Goal: Task Accomplishment & Management: Manage account settings

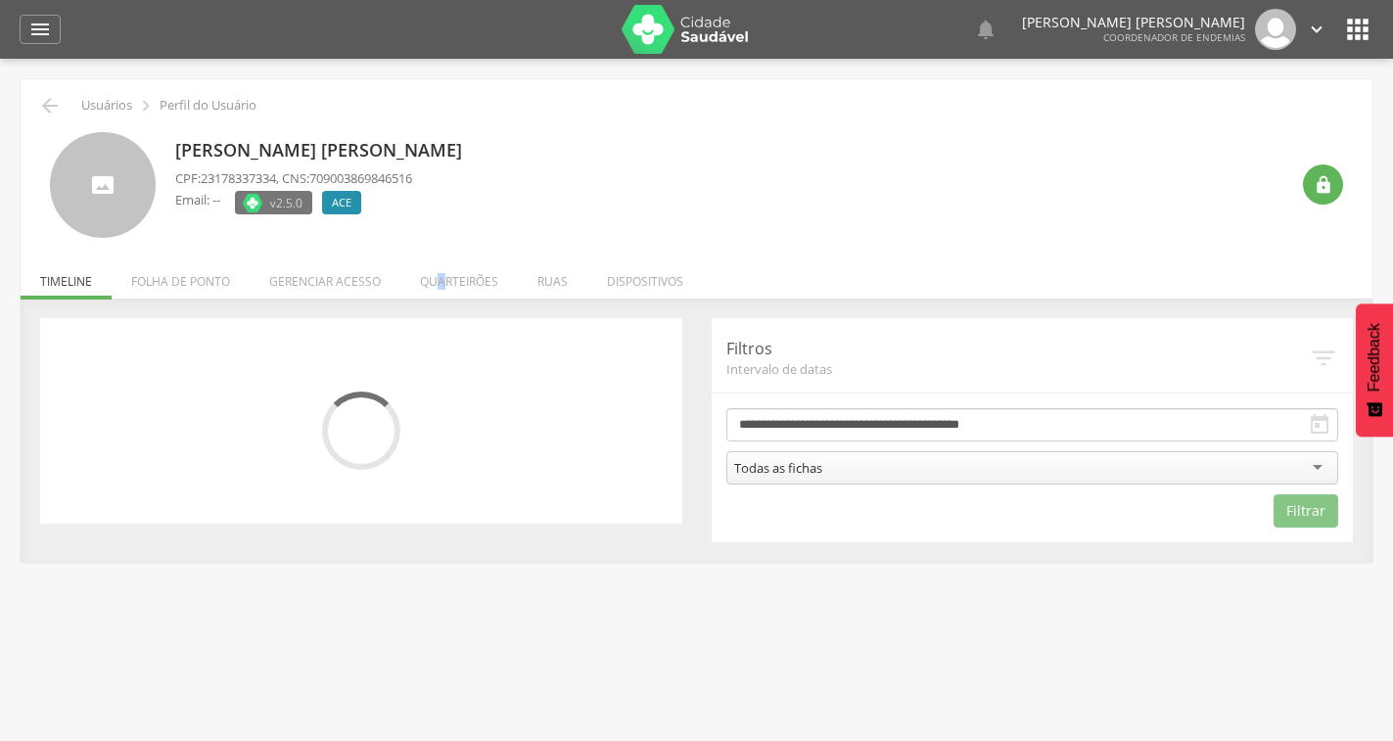
click at [441, 274] on li "Quarteirões" at bounding box center [458, 276] width 117 height 46
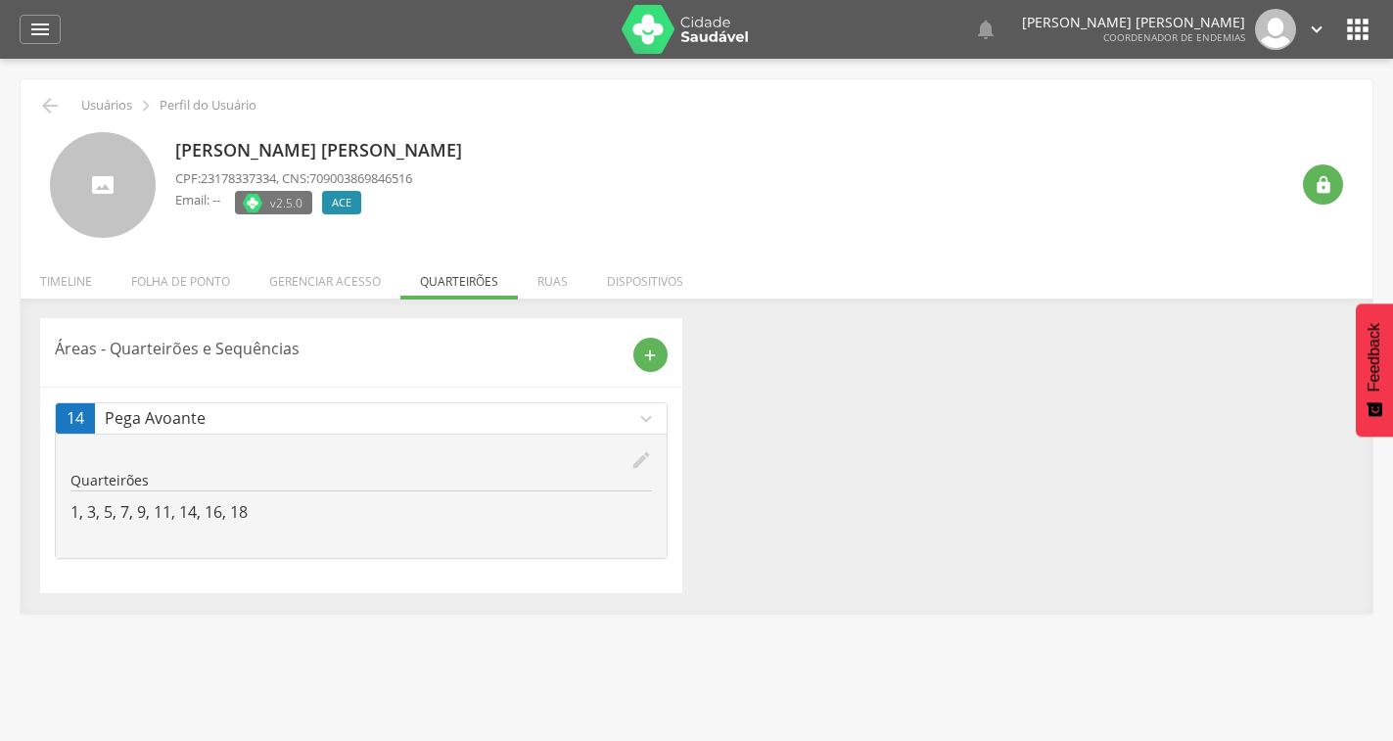
click at [642, 457] on icon "edit" at bounding box center [641, 460] width 22 height 22
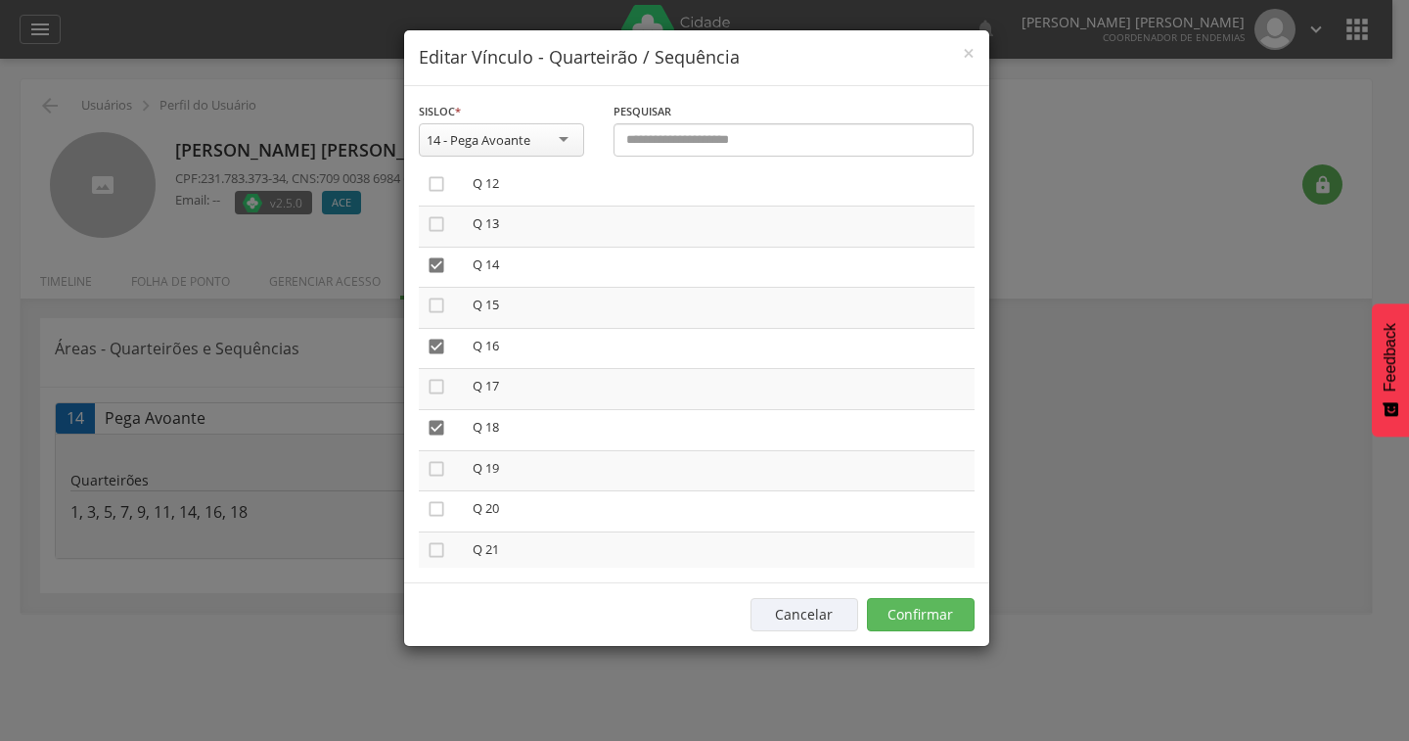
scroll to position [587, 0]
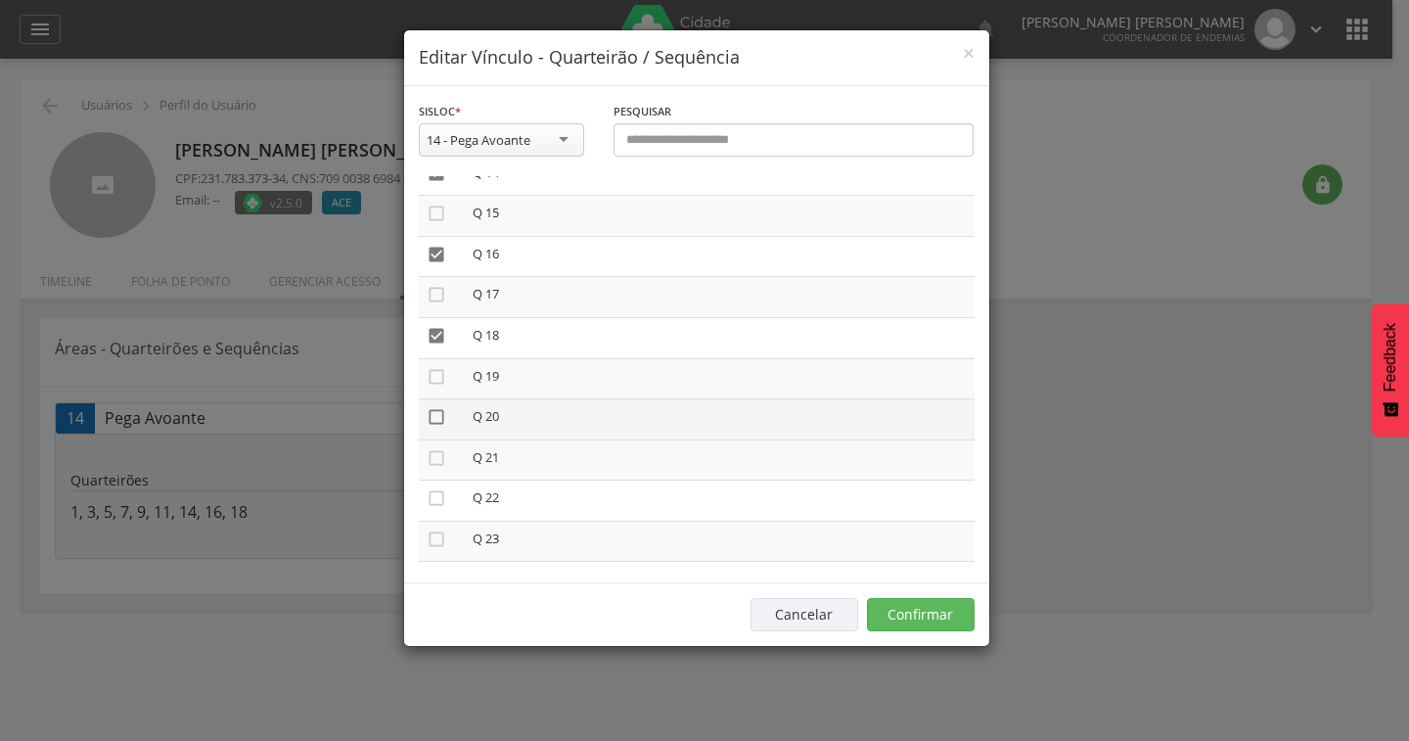
click at [438, 423] on icon "" at bounding box center [437, 417] width 20 height 20
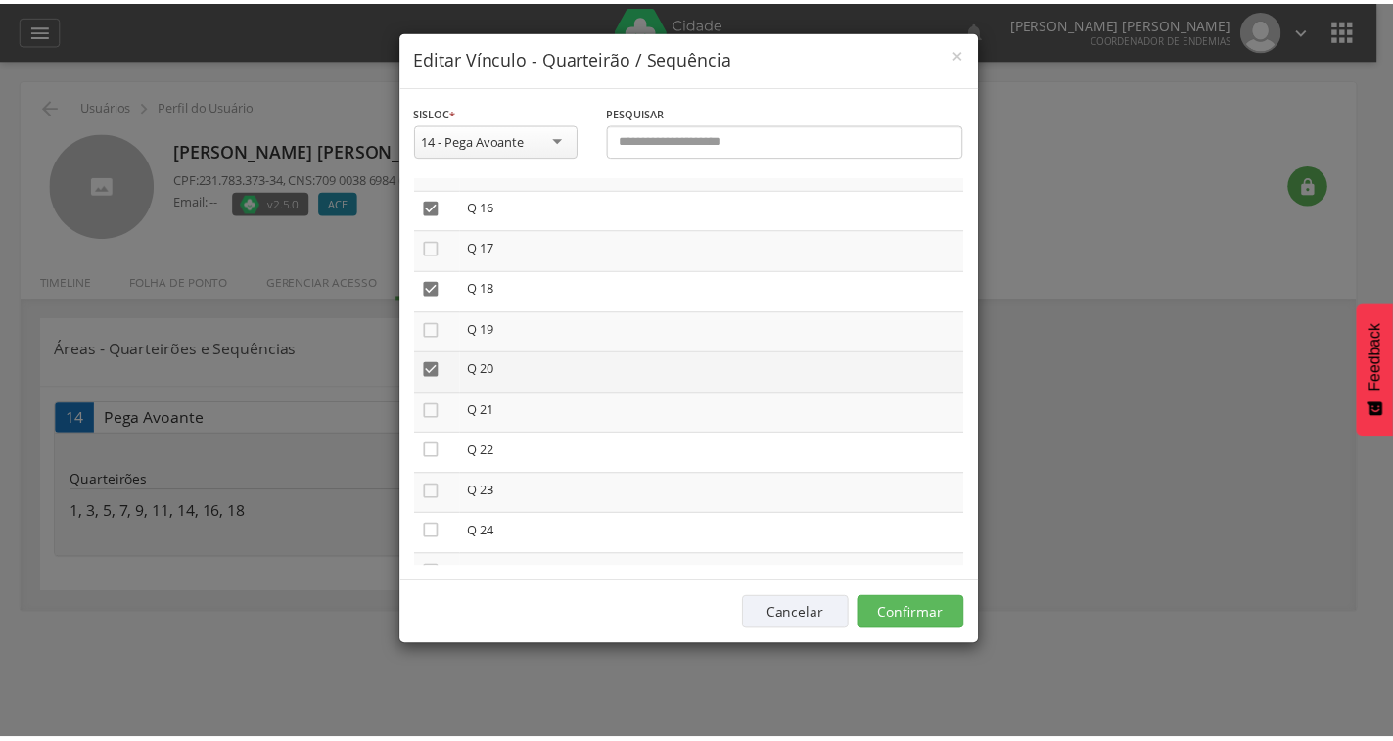
scroll to position [681, 0]
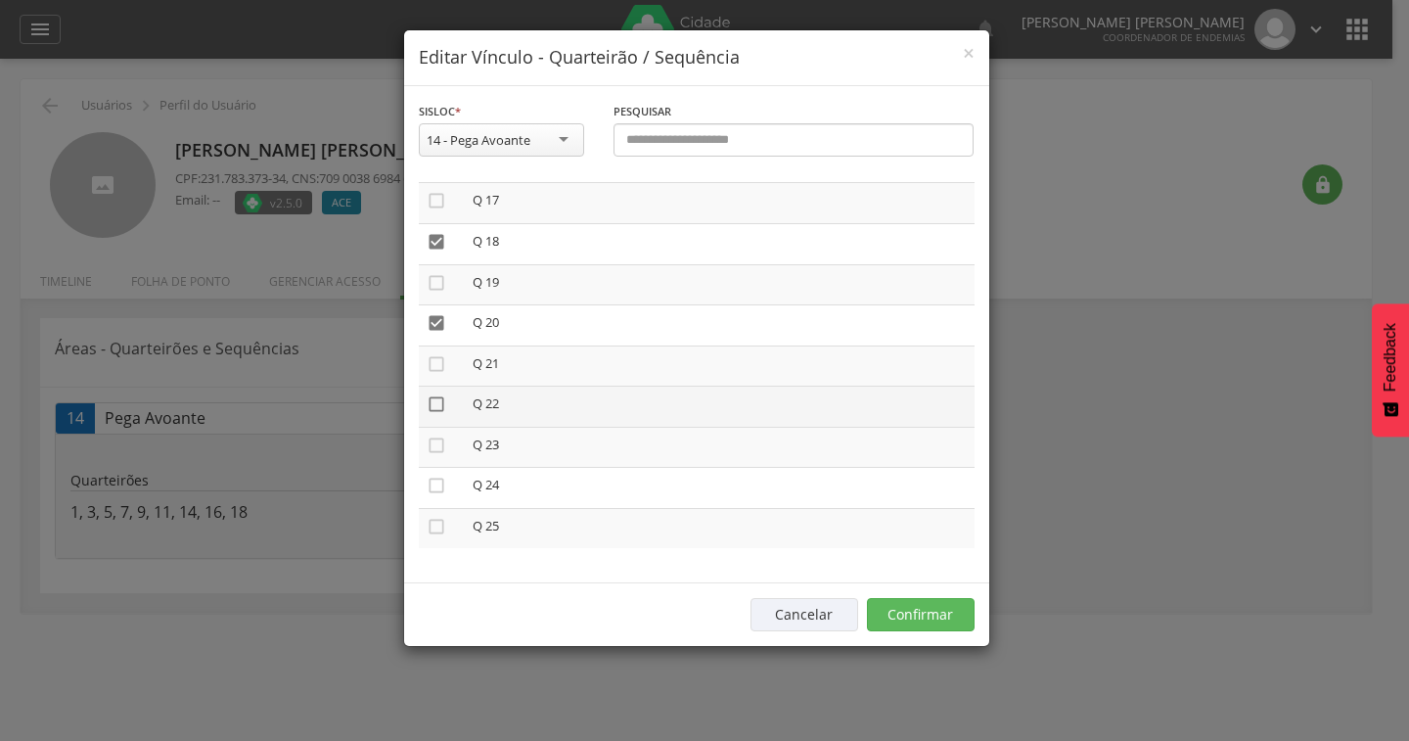
click at [435, 407] on icon "" at bounding box center [437, 404] width 20 height 20
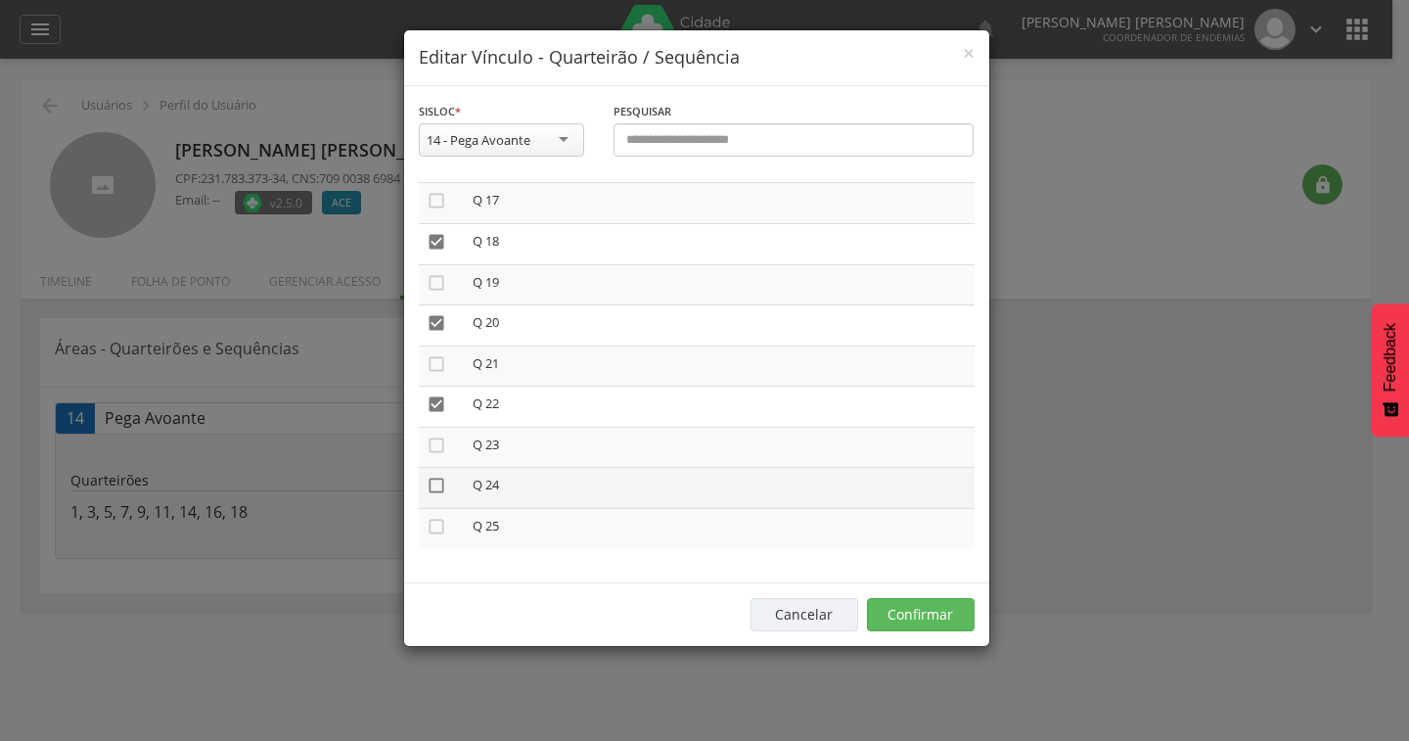
click at [438, 484] on icon "" at bounding box center [437, 486] width 20 height 20
click at [437, 484] on icon "" at bounding box center [437, 486] width 20 height 20
click at [437, 490] on icon "" at bounding box center [437, 486] width 20 height 20
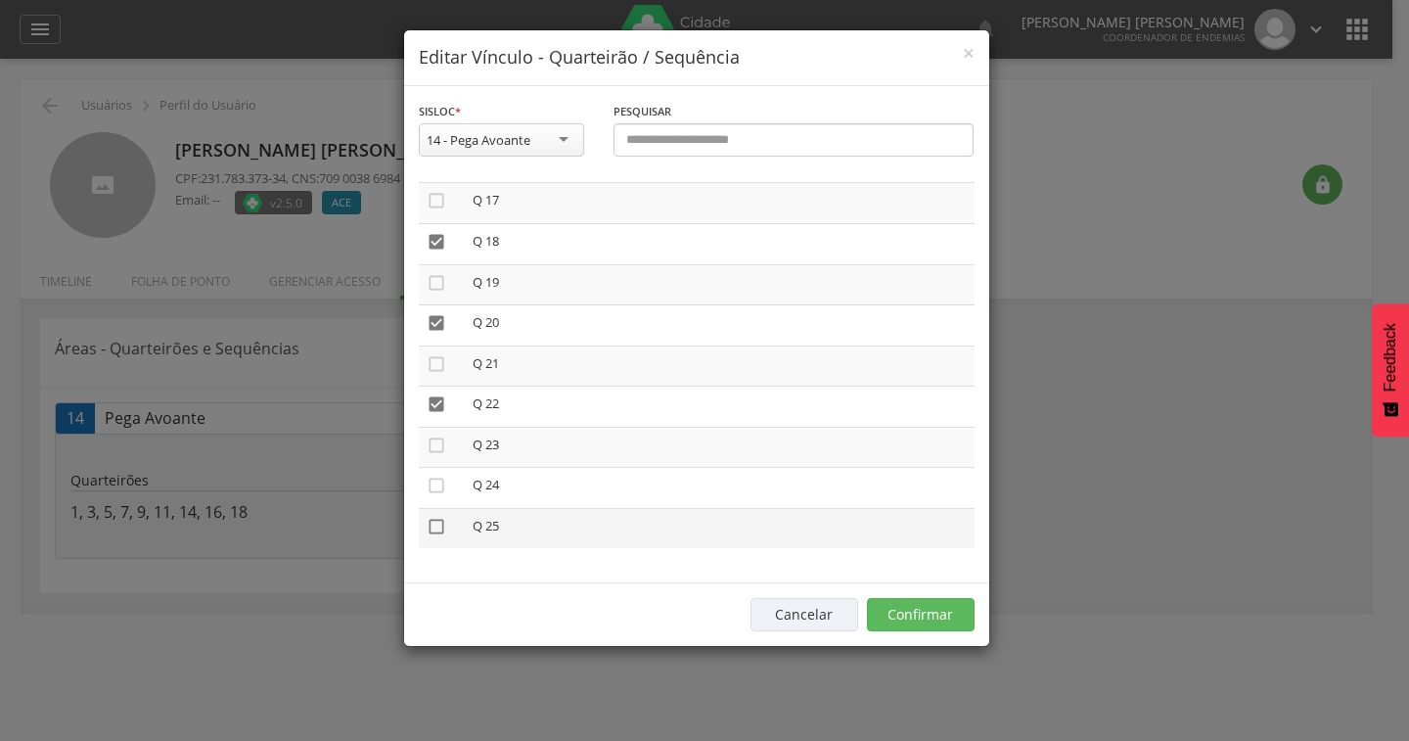
click at [440, 531] on icon "" at bounding box center [437, 527] width 20 height 20
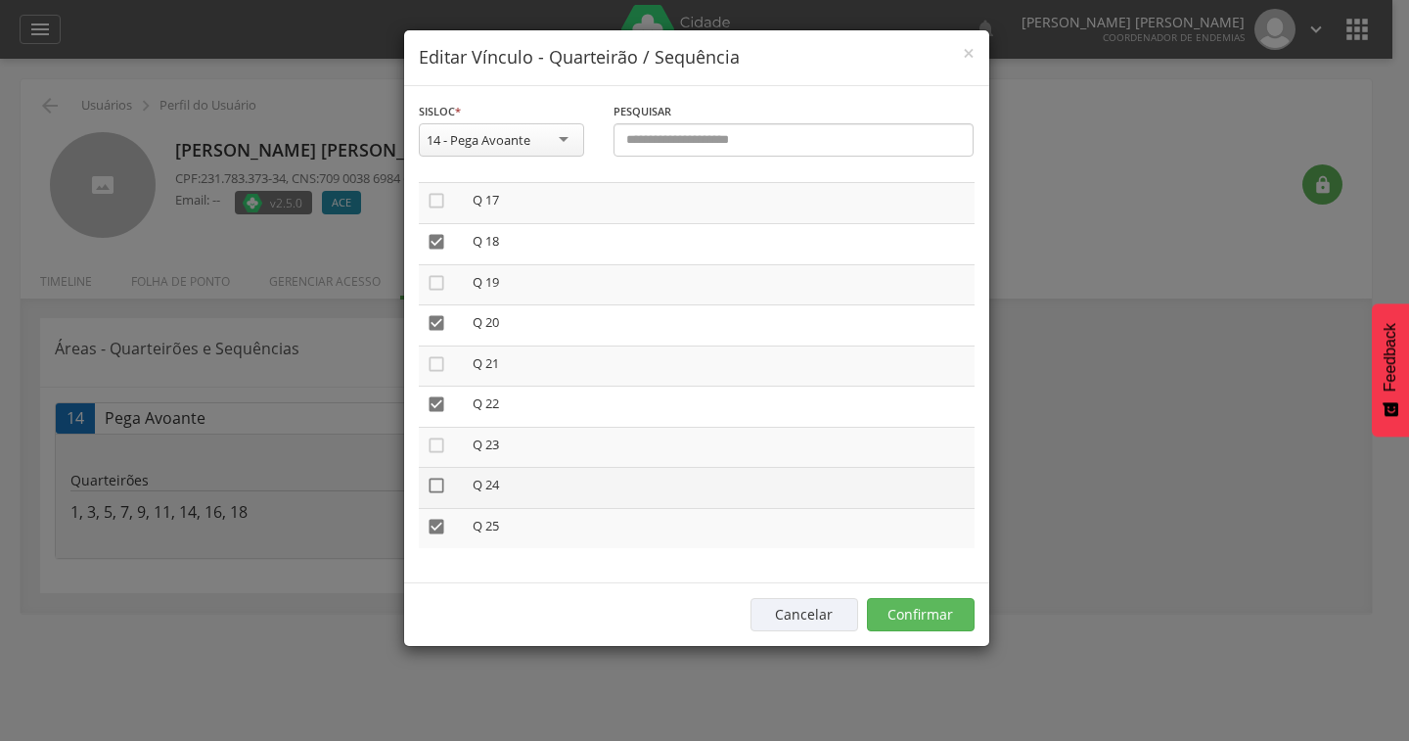
click at [430, 485] on icon "" at bounding box center [437, 486] width 20 height 20
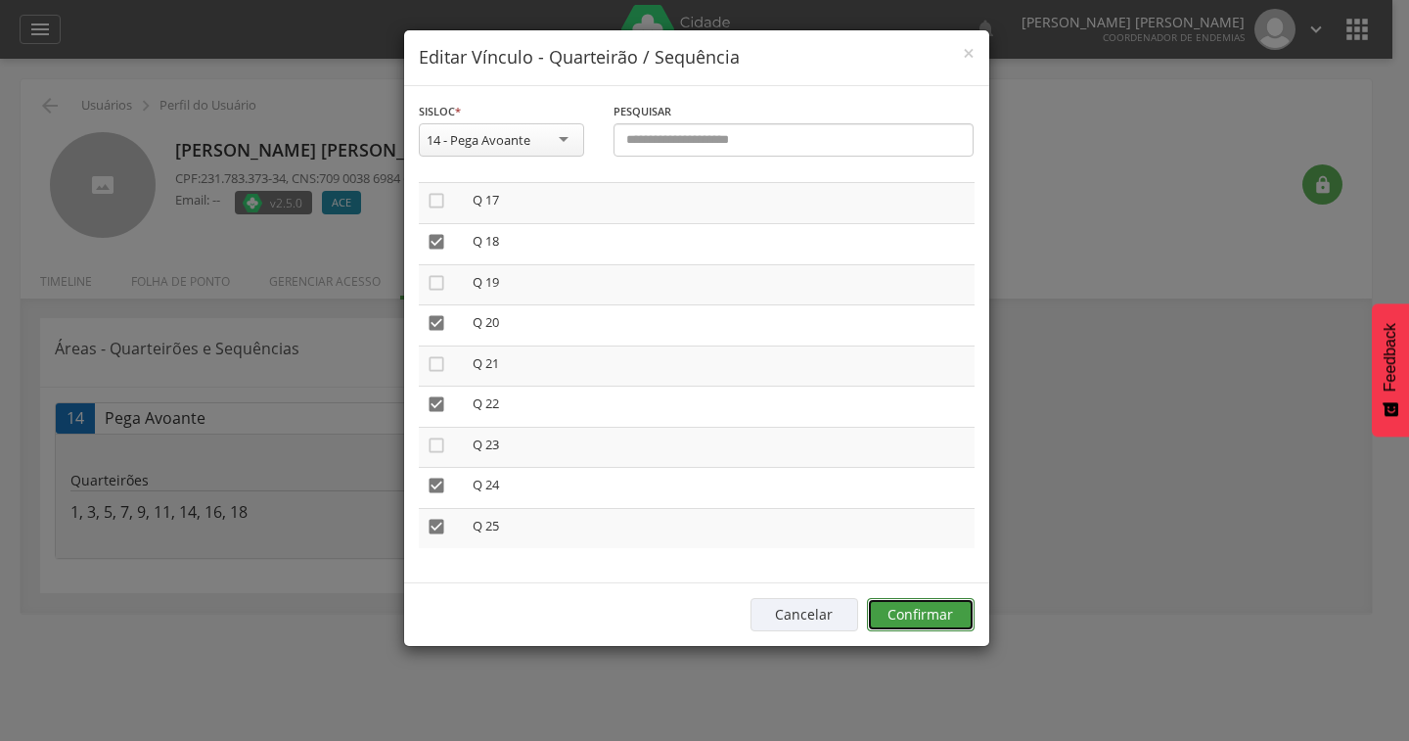
click at [909, 622] on button "Confirmar" at bounding box center [921, 614] width 108 height 33
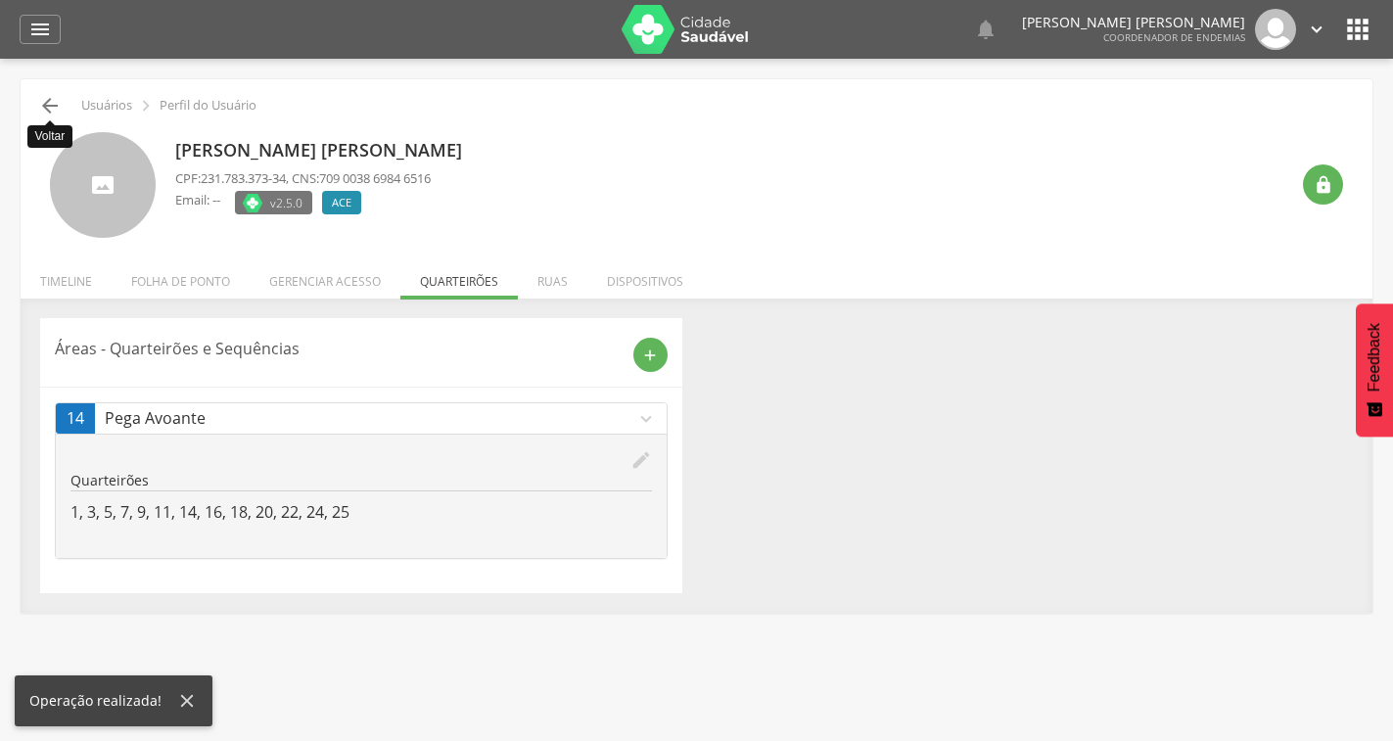
click at [59, 99] on icon "" at bounding box center [49, 105] width 23 height 23
